Goal: Transaction & Acquisition: Purchase product/service

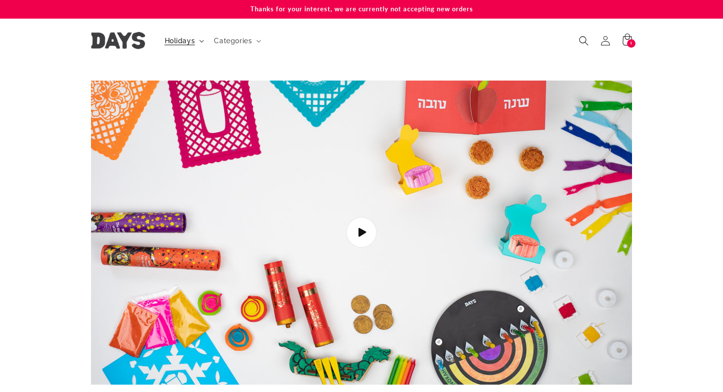
click at [174, 40] on span "Holidays" at bounding box center [180, 40] width 30 height 9
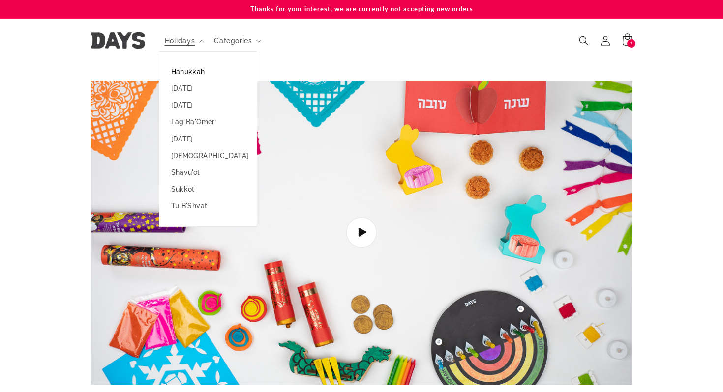
click at [186, 72] on link "Hanukkah" at bounding box center [207, 71] width 97 height 17
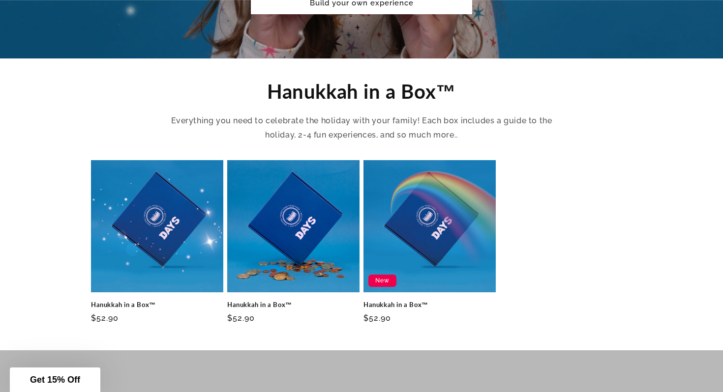
scroll to position [300, 0]
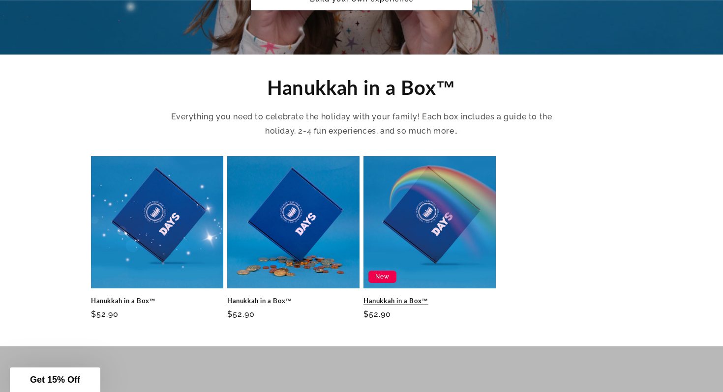
click at [421, 297] on link "Hanukkah in a Box™" at bounding box center [429, 301] width 132 height 8
